Goal: Task Accomplishment & Management: Manage account settings

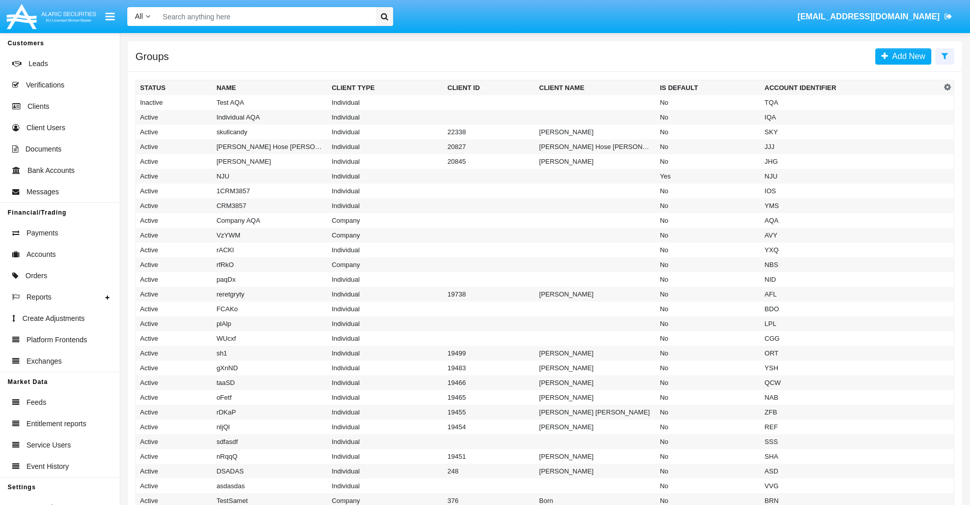
click at [944, 55] on icon at bounding box center [944, 56] width 7 height 8
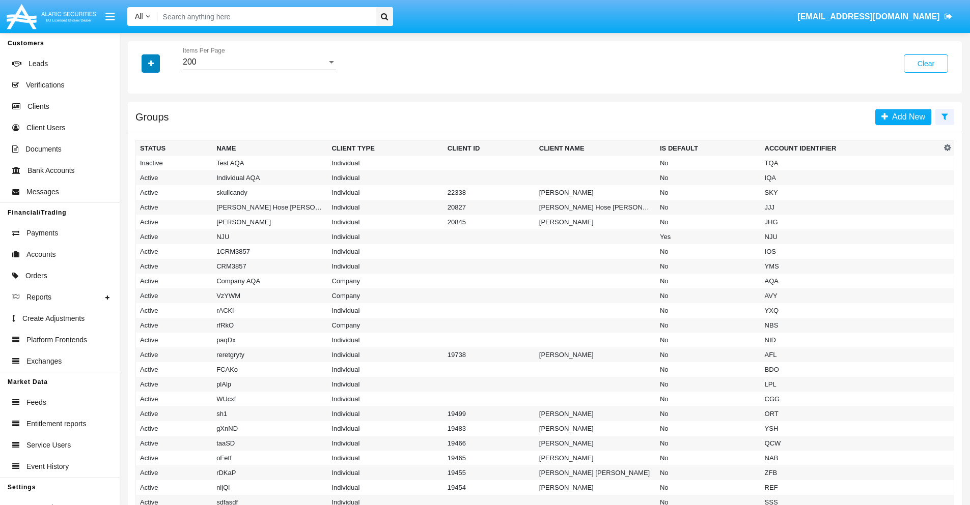
click at [151, 63] on icon "button" at bounding box center [151, 63] width 6 height 7
click at [179, 173] on span "Account Identifier" at bounding box center [179, 173] width 63 height 12
click at [140, 177] on input "Account Identifier" at bounding box center [139, 177] width 1 height 1
checkbox input "true"
click at [151, 63] on icon "button" at bounding box center [151, 63] width 6 height 7
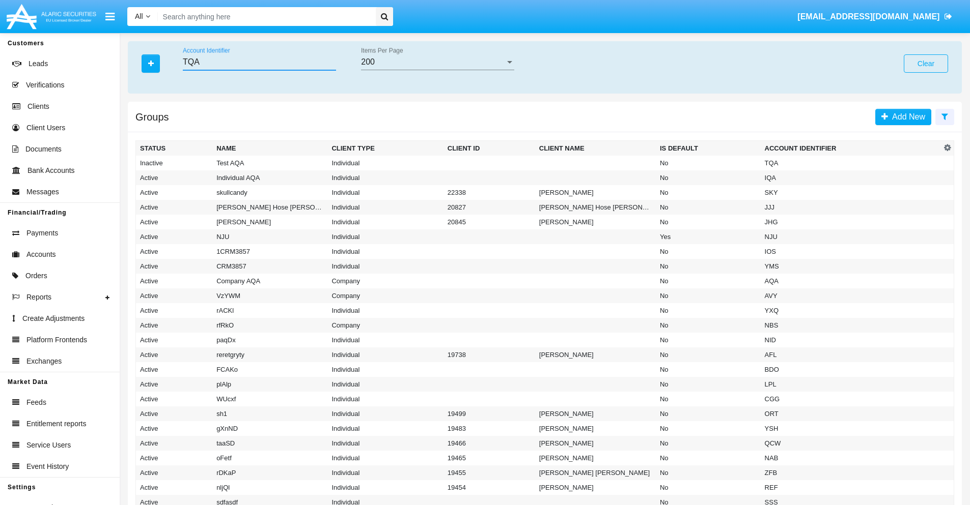
click at [259, 62] on input "TQA" at bounding box center [259, 62] width 153 height 9
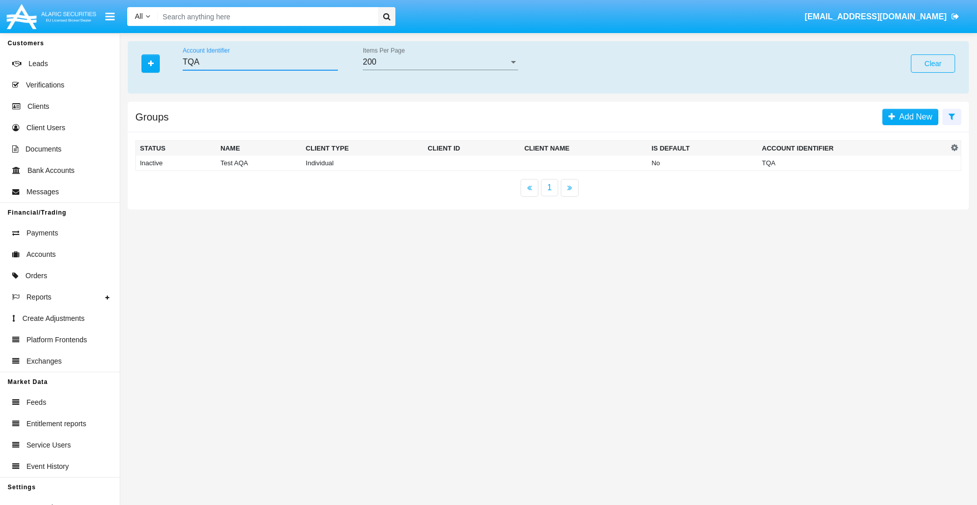
type input "TQA"
click at [853, 163] on td "TQA" at bounding box center [853, 163] width 190 height 15
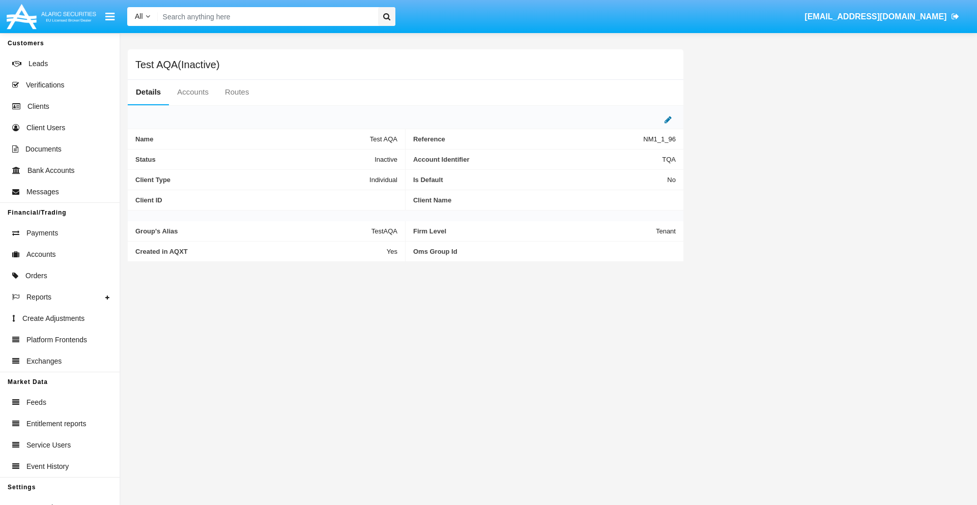
click at [668, 120] on icon at bounding box center [668, 120] width 7 height 8
click at [351, 157] on div "Inactive" at bounding box center [347, 157] width 82 height 9
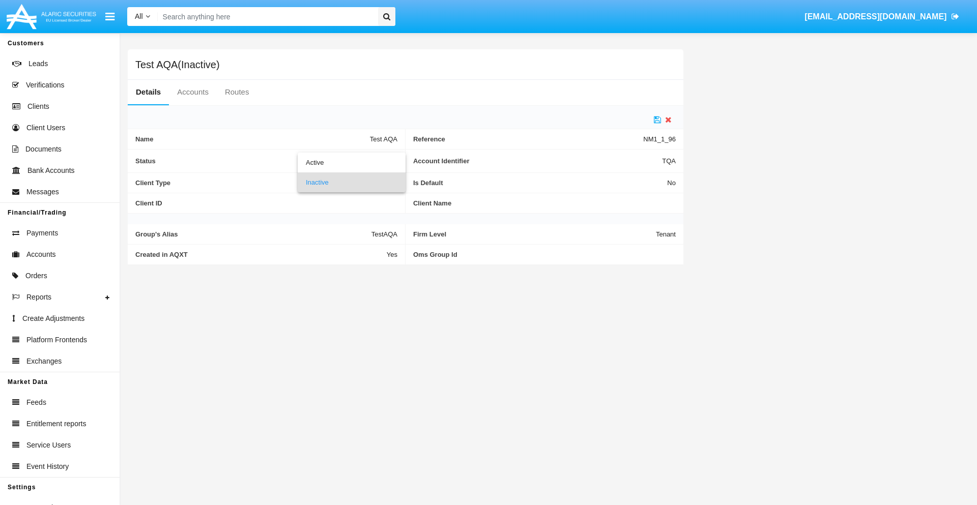
click at [351, 182] on span "Inactive" at bounding box center [352, 183] width 92 height 20
click at [658, 120] on icon at bounding box center [657, 120] width 7 height 8
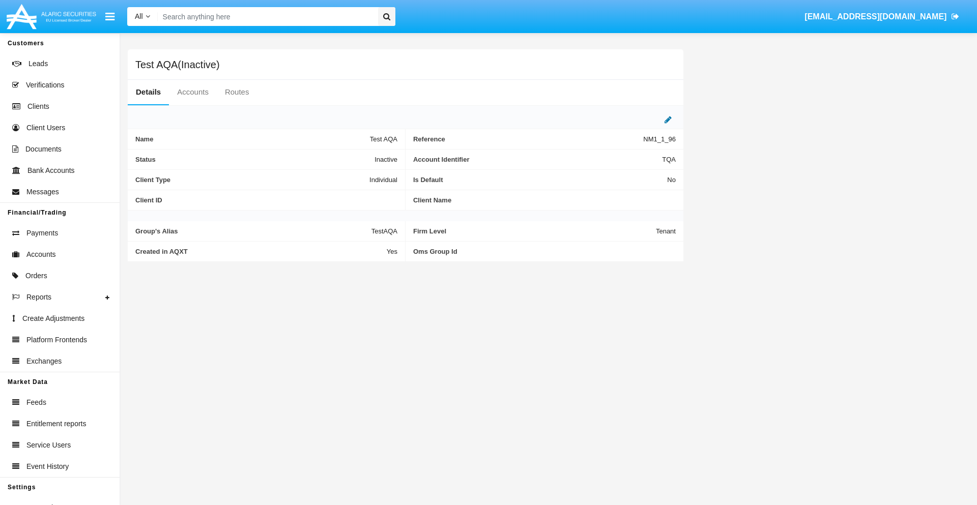
click at [668, 120] on icon at bounding box center [668, 120] width 7 height 8
click at [351, 157] on div "Inactive" at bounding box center [347, 157] width 82 height 9
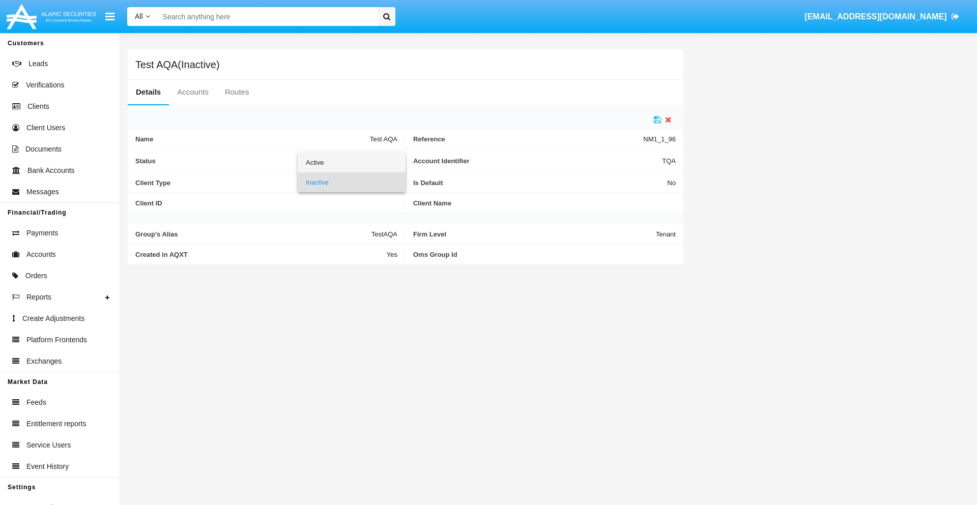
click at [351, 162] on span "Active" at bounding box center [352, 163] width 92 height 20
click at [658, 120] on icon at bounding box center [657, 120] width 7 height 8
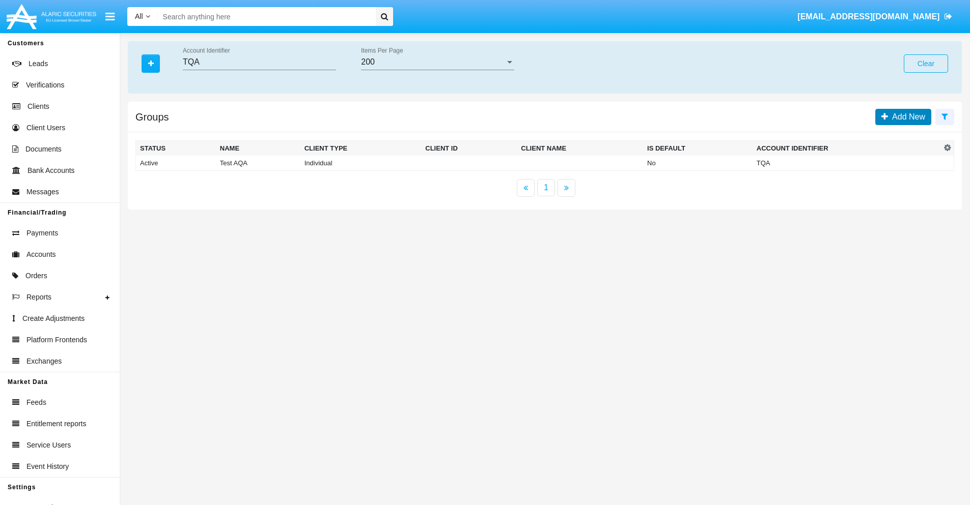
click at [906, 117] on span "Add New" at bounding box center [906, 116] width 37 height 9
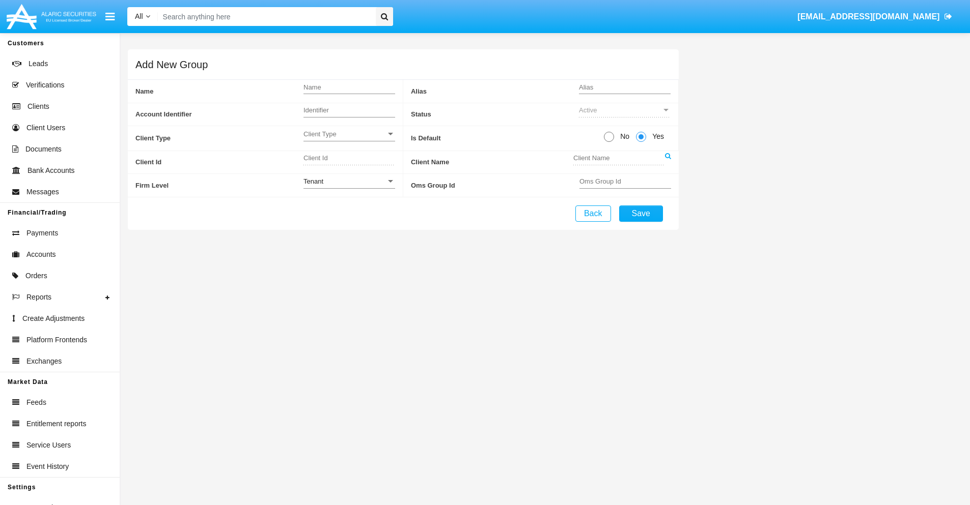
click at [623, 136] on span "No" at bounding box center [623, 136] width 18 height 11
click at [609, 142] on input "No" at bounding box center [608, 142] width 1 height 1
radio input "true"
click at [349, 181] on div "Tenant" at bounding box center [344, 181] width 82 height 9
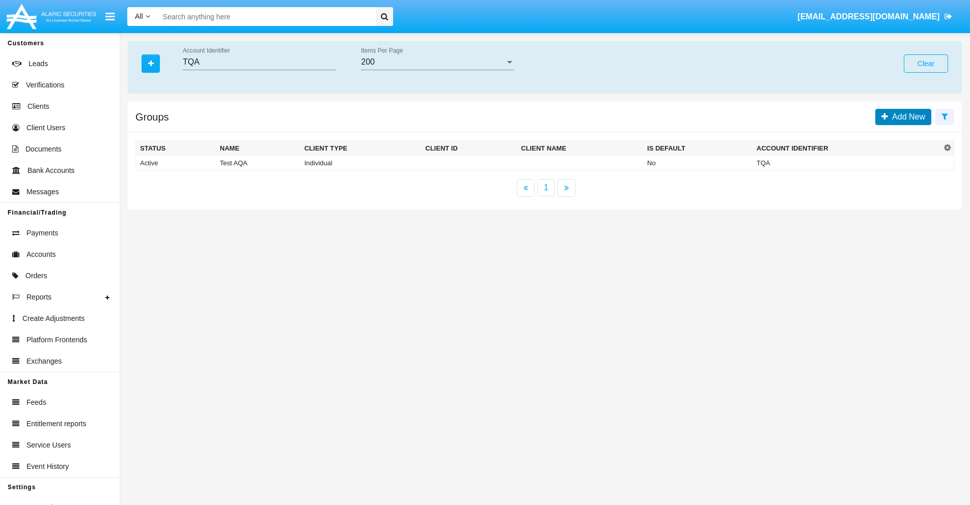
click at [906, 117] on span "Add New" at bounding box center [906, 116] width 37 height 9
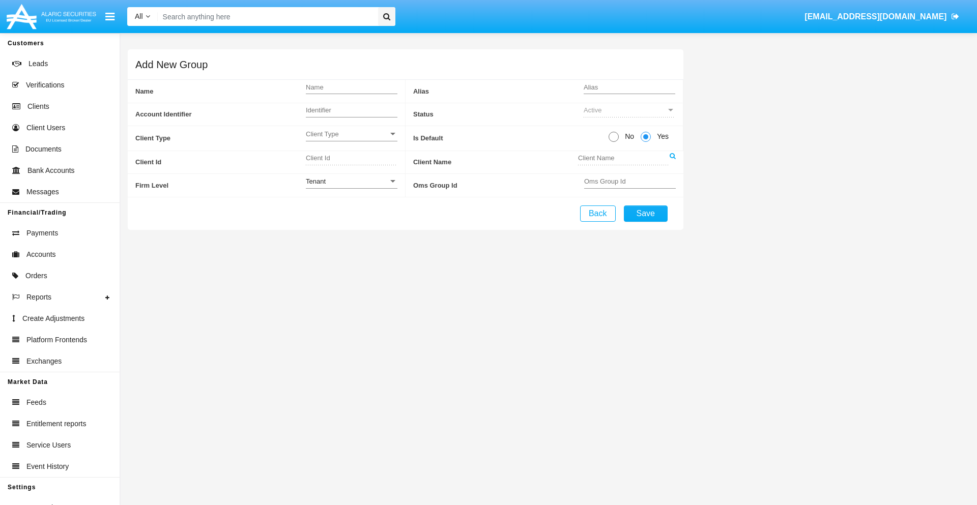
click at [628, 136] on span "No" at bounding box center [628, 136] width 18 height 11
click at [614, 142] on input "No" at bounding box center [613, 142] width 1 height 1
radio input "true"
click at [661, 136] on span "Yes" at bounding box center [661, 136] width 20 height 11
click at [646, 142] on input "Yes" at bounding box center [645, 142] width 1 height 1
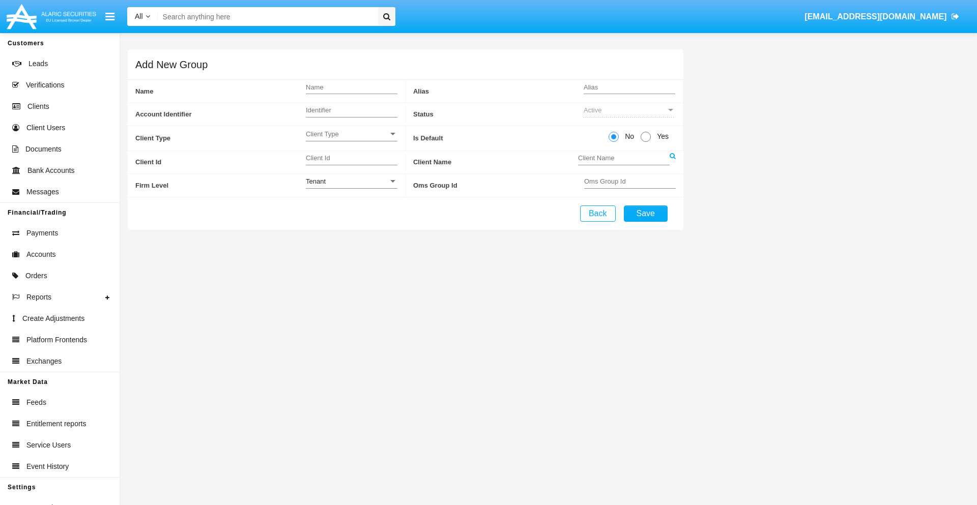
radio input "true"
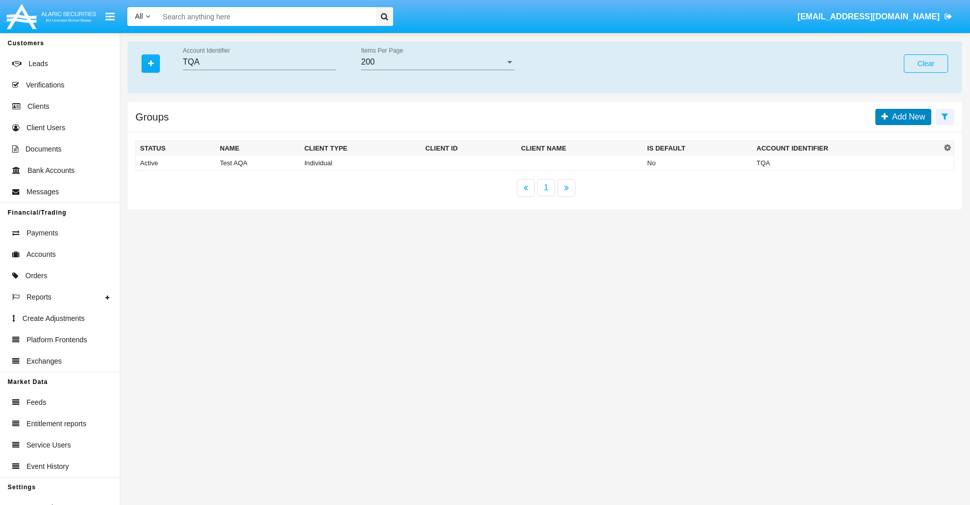
click at [906, 117] on span "Add New" at bounding box center [906, 116] width 37 height 9
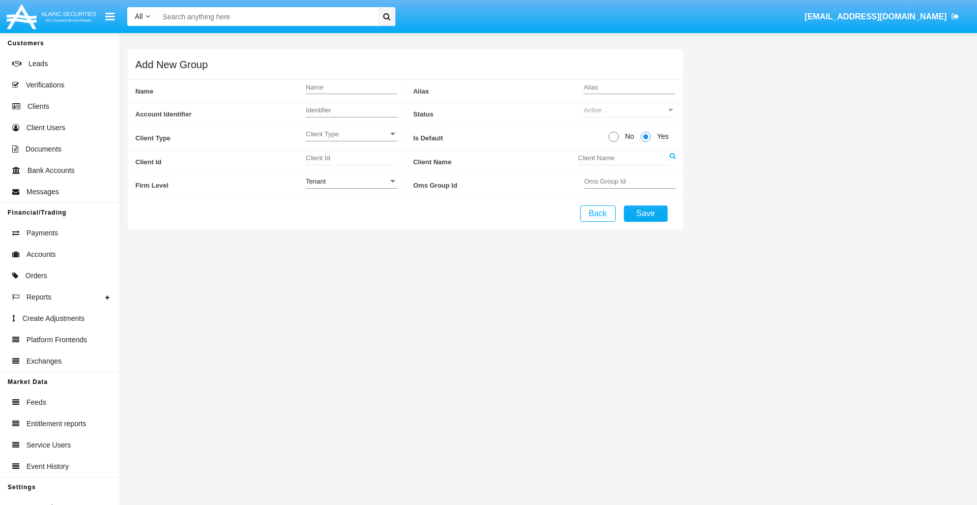
click at [628, 136] on span "No" at bounding box center [628, 136] width 18 height 11
click at [614, 142] on input "No" at bounding box center [613, 142] width 1 height 1
radio input "true"
click at [351, 134] on span "Client Type" at bounding box center [347, 134] width 82 height 9
click at [351, 139] on span "Individual" at bounding box center [352, 140] width 92 height 20
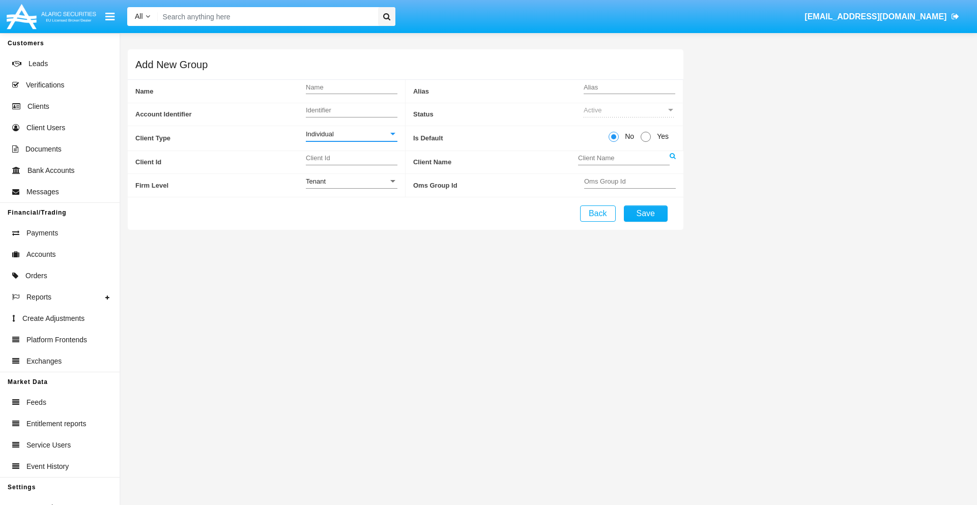
click at [672, 162] on link at bounding box center [673, 162] width 6 height 23
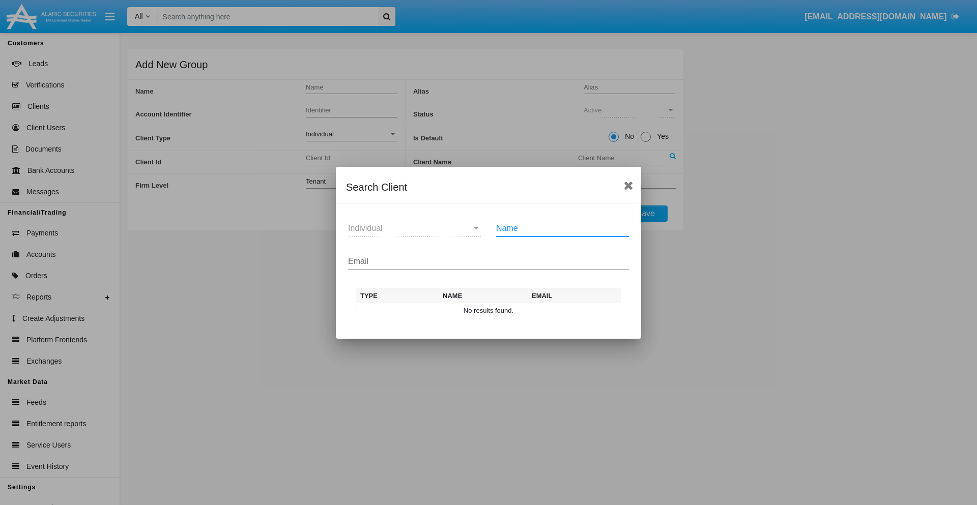
click at [489, 261] on input "Email" at bounding box center [488, 261] width 281 height 9
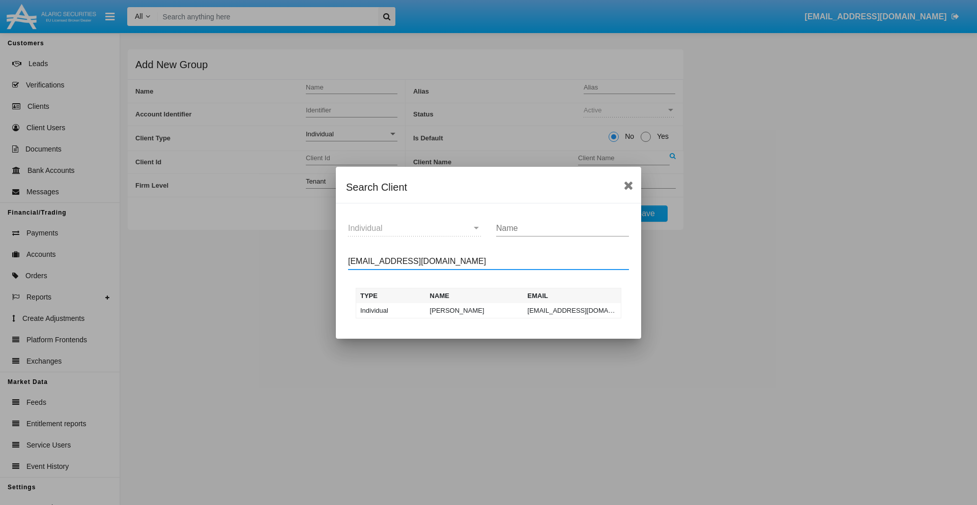
type input "test-user-owl@aqa.com"
